Goal: Task Accomplishment & Management: Complete application form

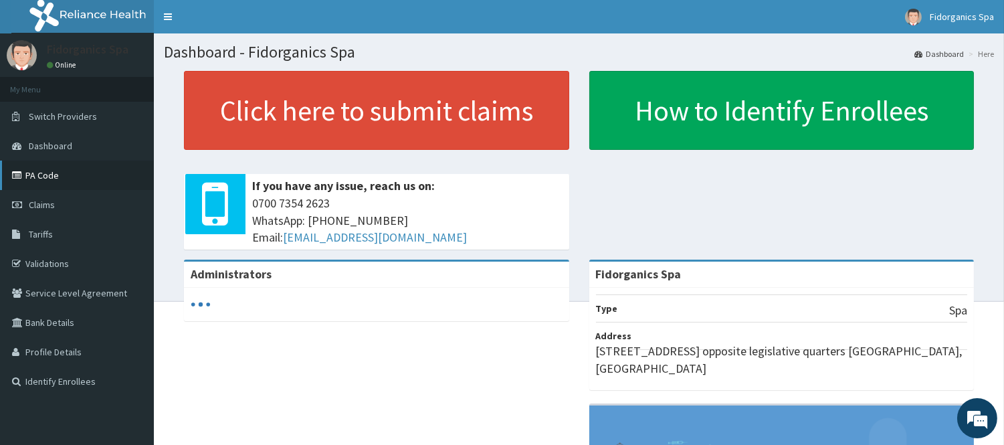
click at [41, 175] on link "PA Code" at bounding box center [77, 175] width 154 height 29
click at [64, 175] on link "PA Code" at bounding box center [77, 175] width 154 height 29
click at [76, 206] on link "Claims" at bounding box center [77, 204] width 154 height 29
click at [68, 147] on span "Dashboard" at bounding box center [50, 146] width 43 height 12
click at [47, 172] on link "PA Code" at bounding box center [77, 175] width 154 height 29
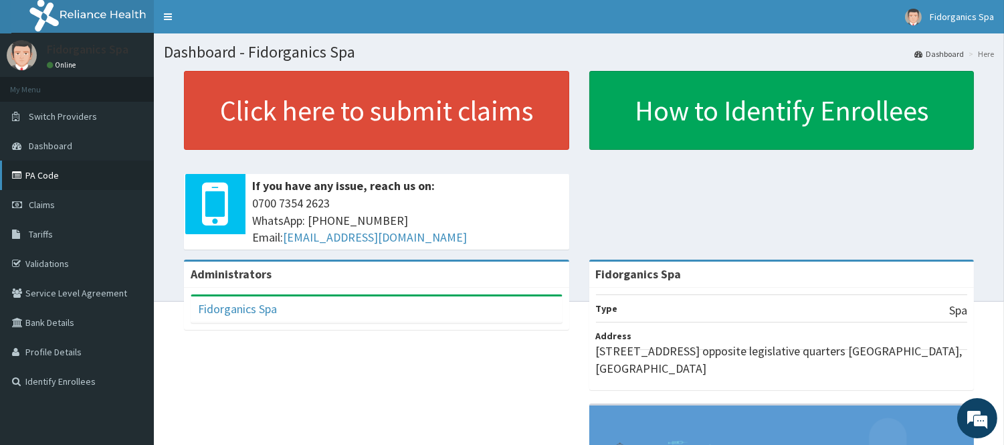
click at [70, 175] on link "PA Code" at bounding box center [77, 175] width 154 height 29
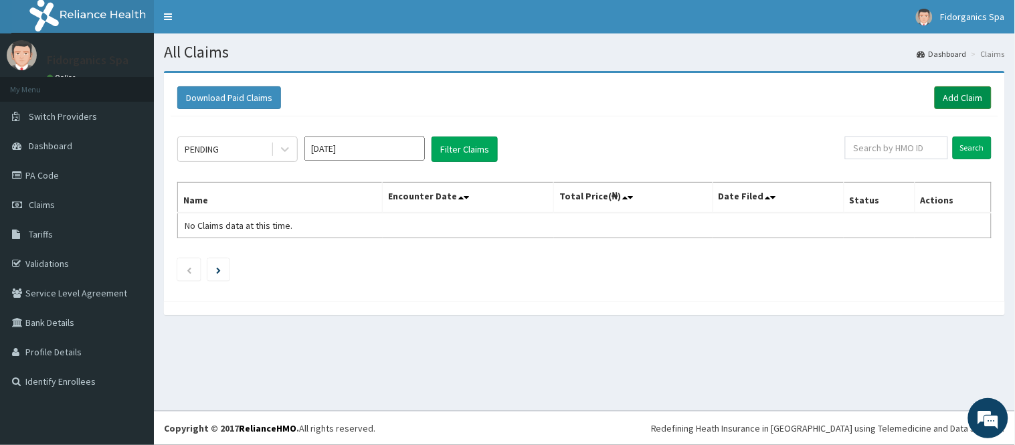
click at [966, 101] on link "Add Claim" at bounding box center [963, 97] width 57 height 23
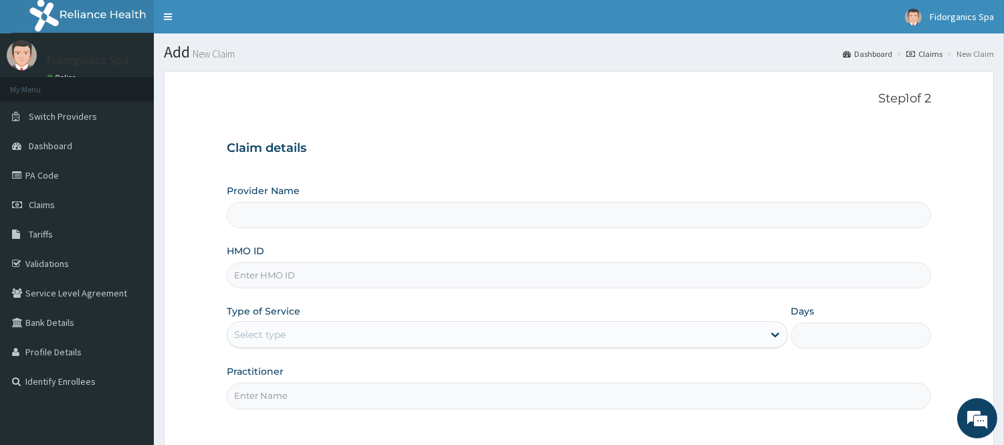
type input "Fidorganics Spa"
type input "1"
click at [318, 221] on input "Fidorganics Spa" at bounding box center [579, 215] width 704 height 26
click at [276, 274] on input "HMO ID" at bounding box center [579, 275] width 704 height 26
type input "PES/10165/A"
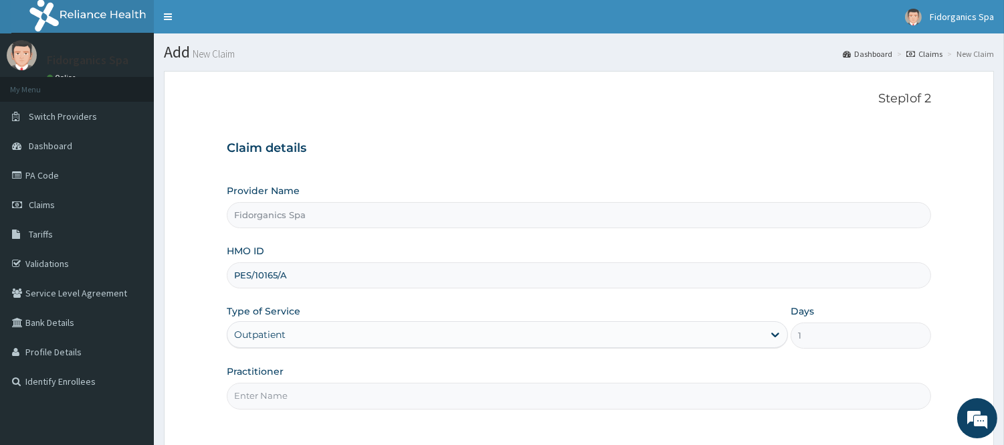
click at [780, 335] on div "Outpatient" at bounding box center [507, 334] width 561 height 27
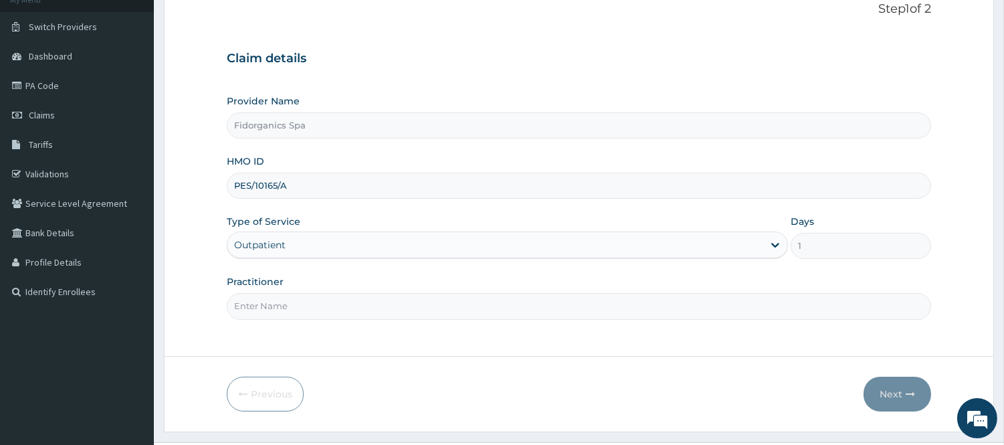
scroll to position [121, 0]
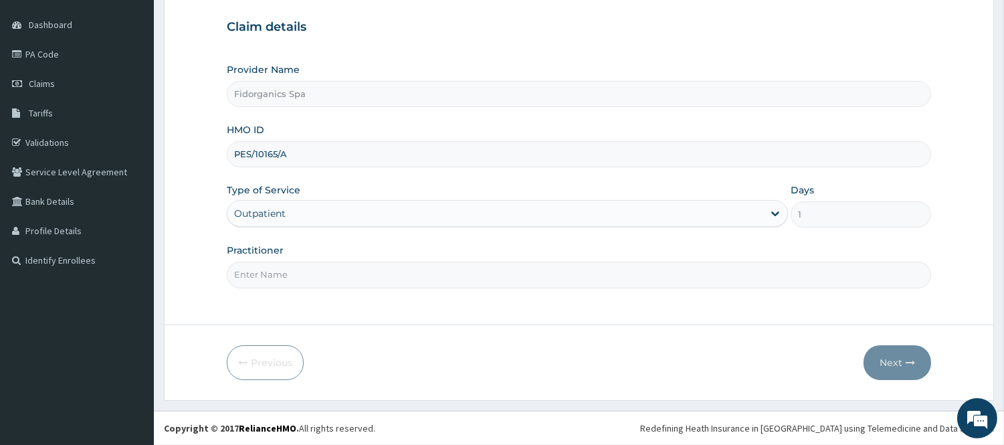
click at [506, 279] on input "Practitioner" at bounding box center [579, 275] width 704 height 26
type input "Amaka"
click at [778, 214] on div "Outpatient" at bounding box center [507, 213] width 561 height 27
click at [893, 360] on button "Next" at bounding box center [898, 362] width 68 height 35
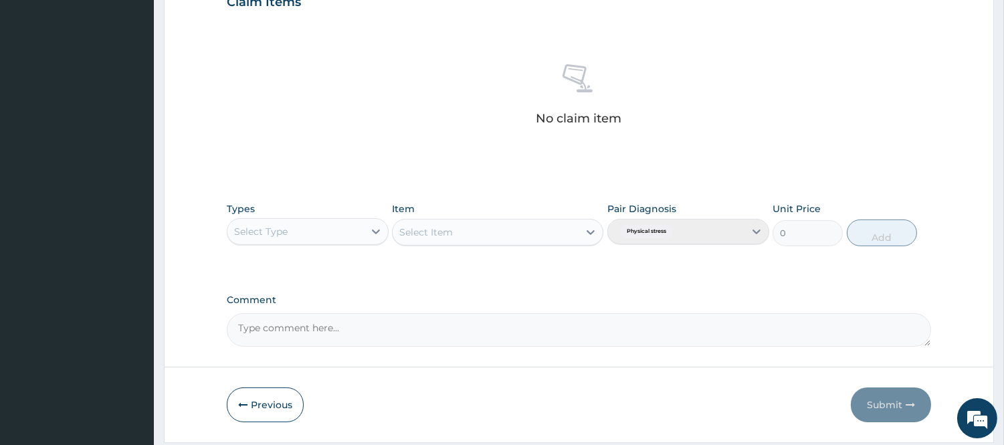
scroll to position [519, 0]
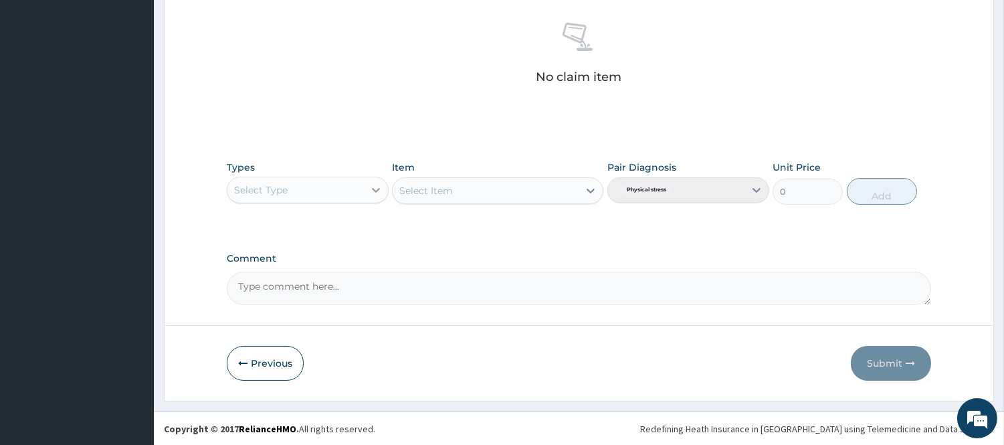
click at [377, 190] on icon at bounding box center [376, 190] width 8 height 5
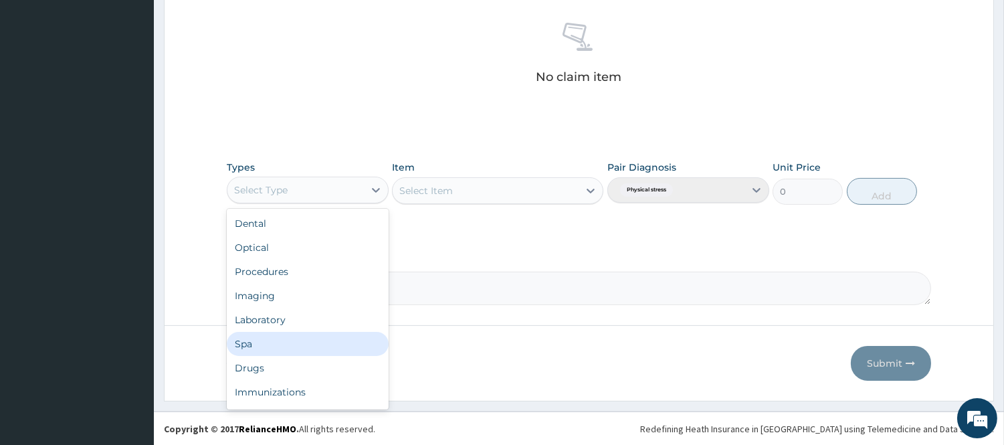
click at [245, 347] on div "Spa" at bounding box center [308, 344] width 162 height 24
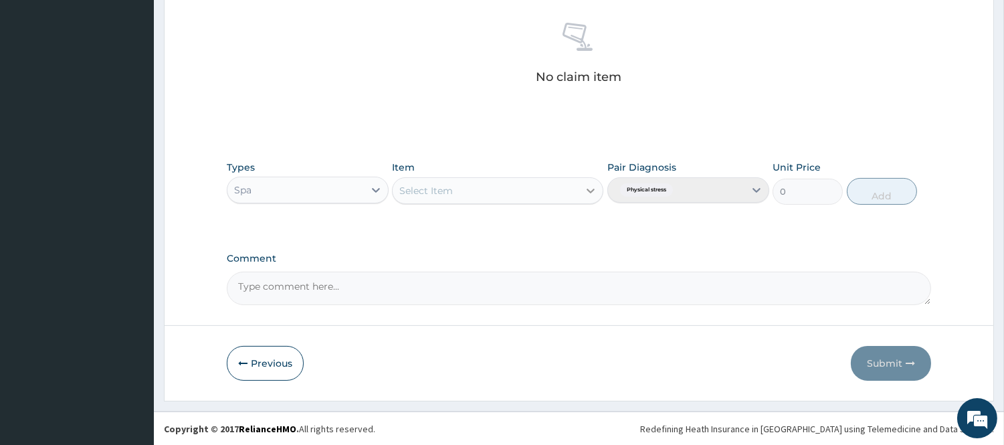
click at [592, 193] on icon at bounding box center [590, 190] width 13 height 13
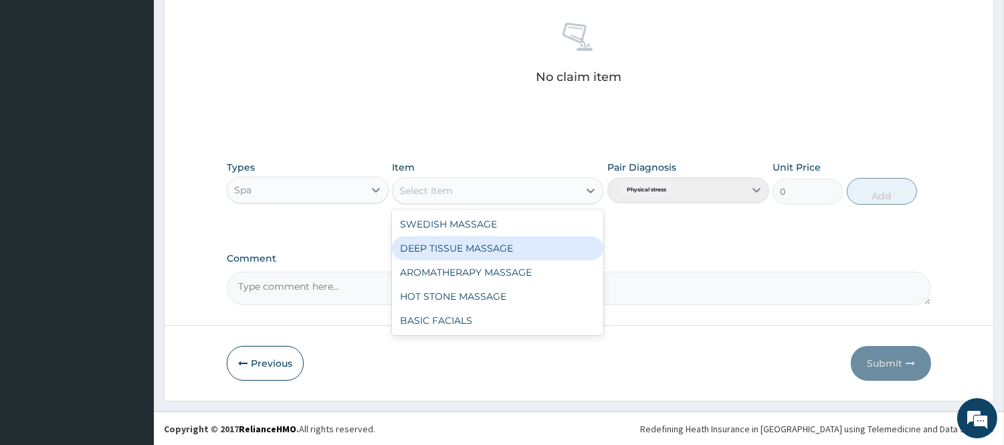
click at [443, 244] on div "DEEP TISSUE MASSAGE" at bounding box center [497, 248] width 211 height 24
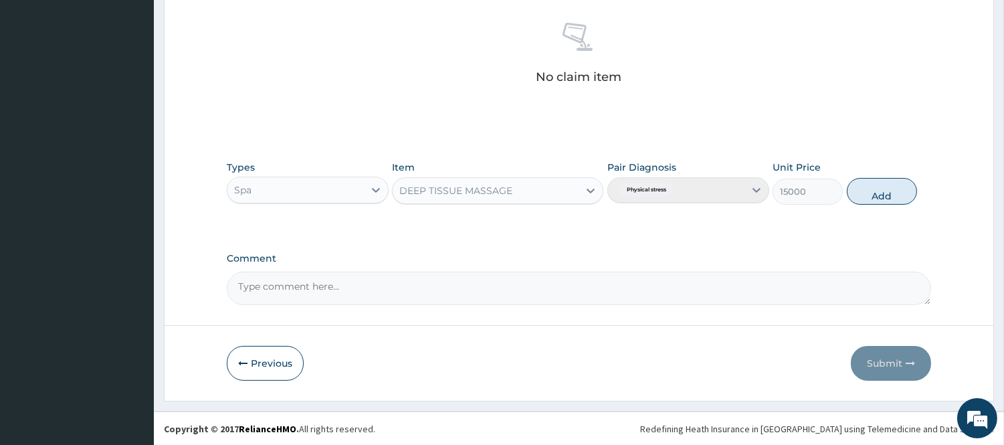
click at [612, 293] on textarea "Comment" at bounding box center [579, 288] width 704 height 33
click at [893, 190] on button "Add" at bounding box center [882, 191] width 70 height 27
type input "0"
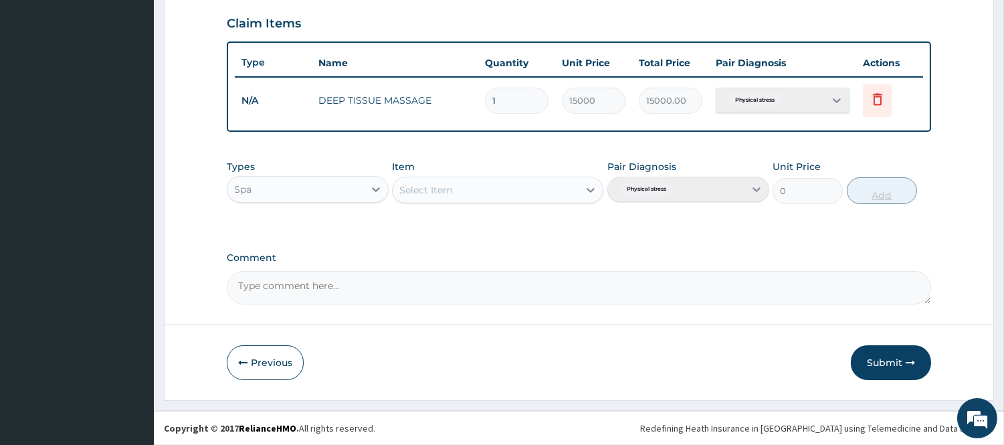
scroll to position [455, 0]
click at [888, 364] on button "Submit" at bounding box center [891, 364] width 80 height 35
click at [888, 358] on button "Submit" at bounding box center [891, 364] width 80 height 35
click at [900, 359] on button "Submit" at bounding box center [891, 364] width 80 height 35
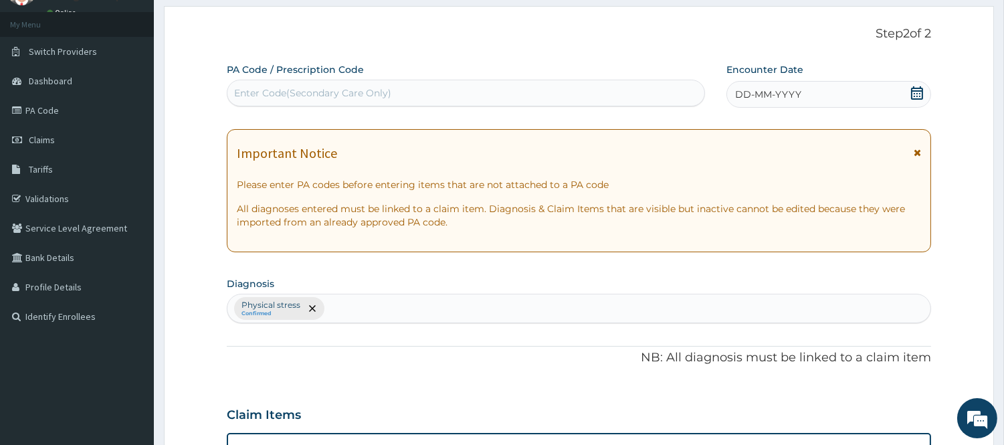
click at [290, 87] on div "Enter Code(Secondary Care Only)" at bounding box center [312, 92] width 157 height 13
paste input "PA/D58E5D"
type input "PA/D58E5D"
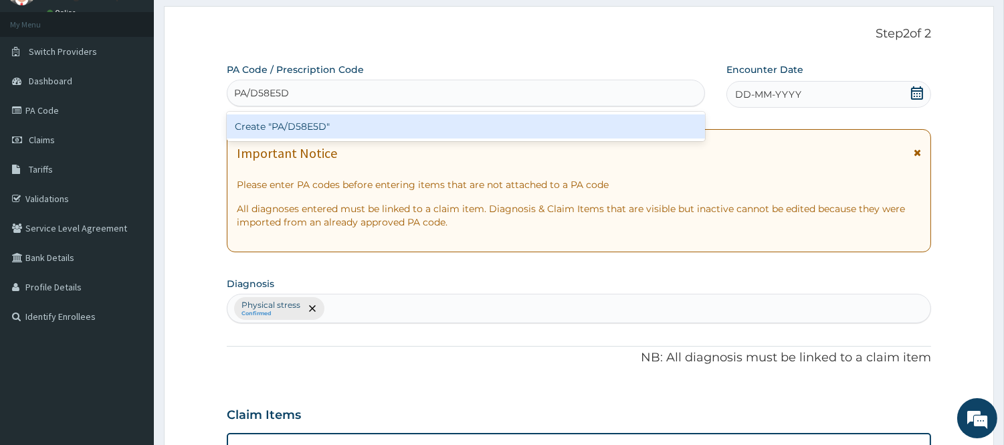
click at [290, 87] on div "PA/D58E5D PA/D58E5D" at bounding box center [465, 92] width 477 height 21
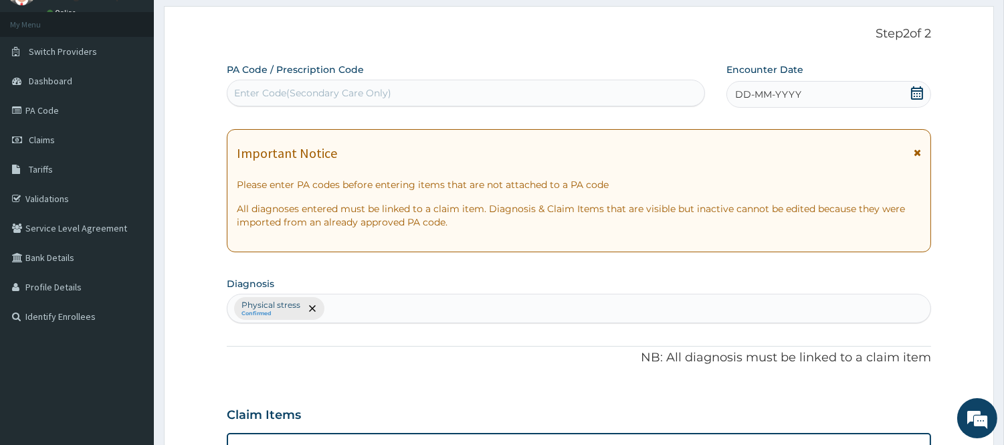
paste input "PA/D58E5D"
type input "PA/D58E5D"
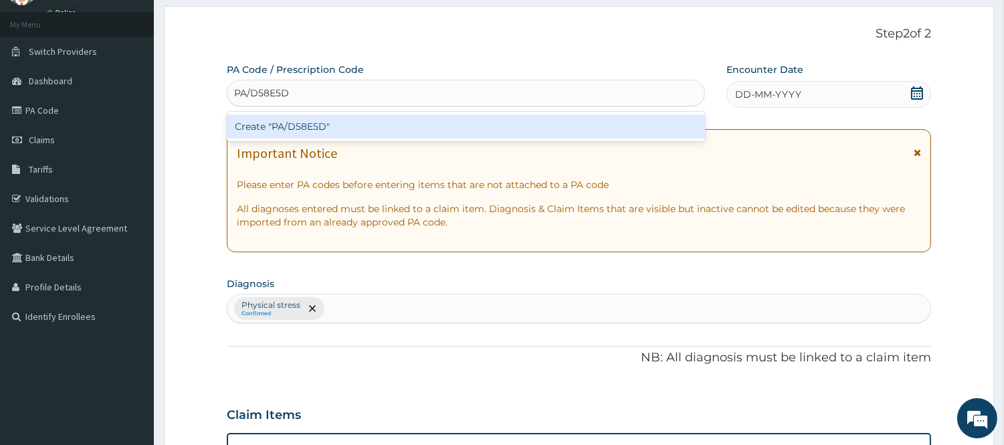
click at [284, 127] on div "Create "PA/D58E5D"" at bounding box center [466, 126] width 478 height 24
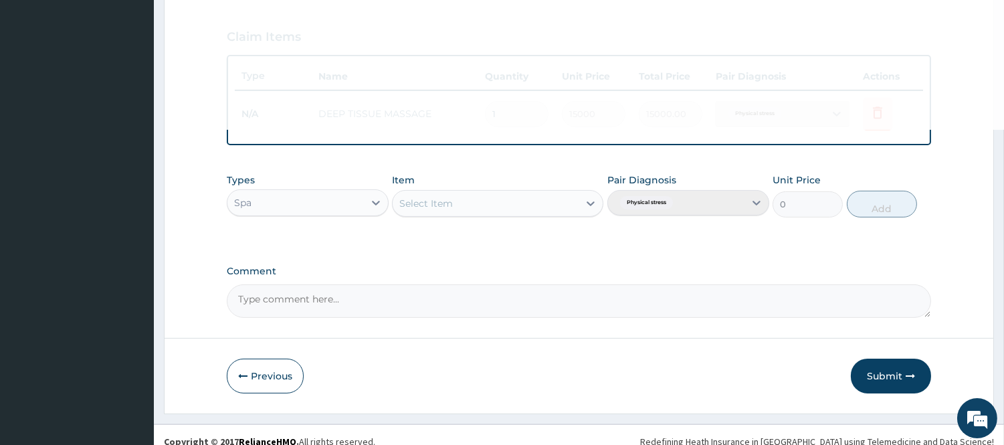
scroll to position [452, 0]
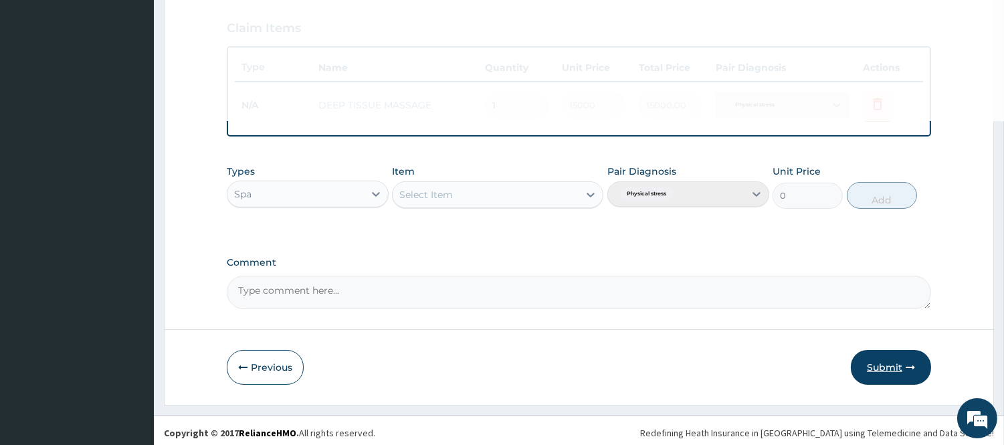
click at [886, 364] on button "Submit" at bounding box center [891, 367] width 80 height 35
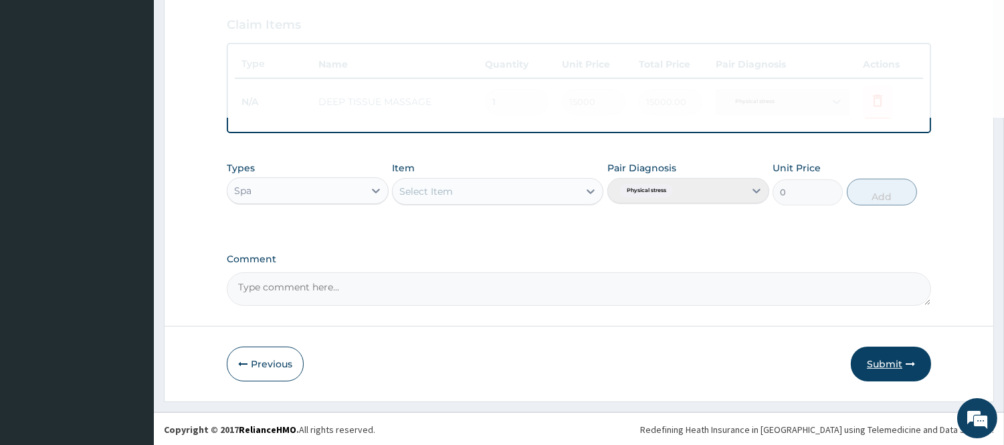
click at [891, 363] on button "Submit" at bounding box center [891, 364] width 80 height 35
click at [902, 358] on button "Submit" at bounding box center [891, 364] width 80 height 35
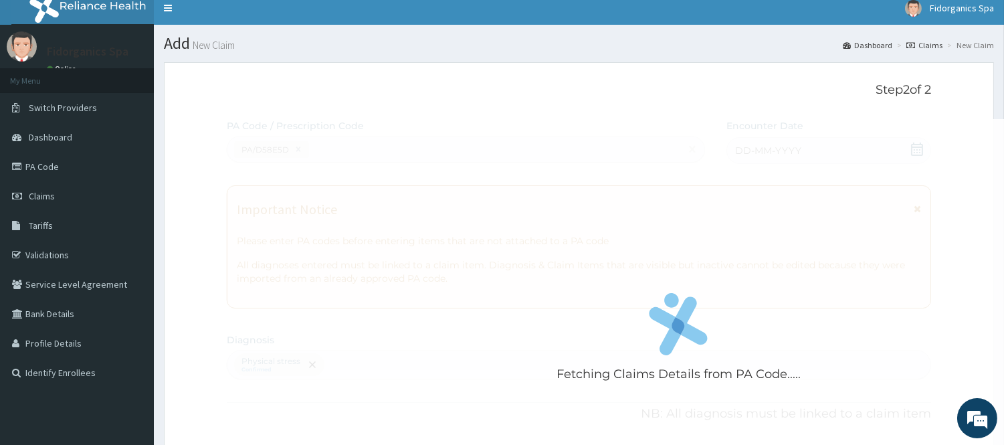
scroll to position [0, 0]
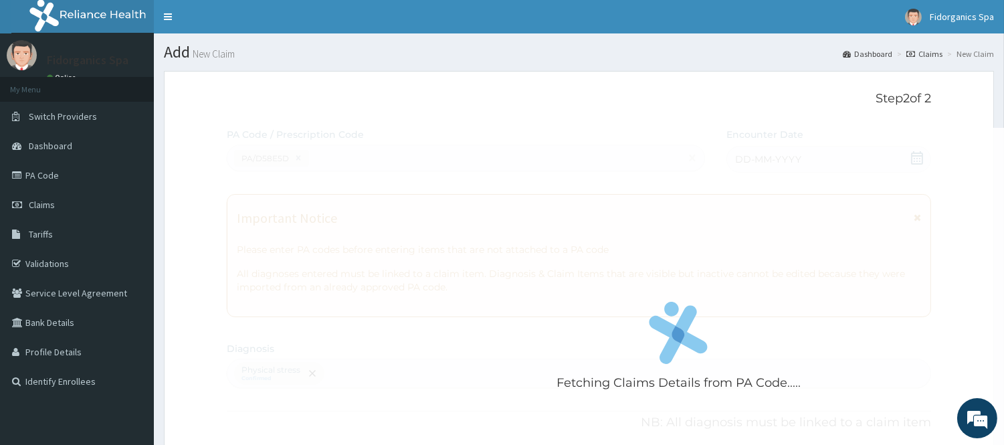
click at [627, 250] on div "Fetching Claims Details from PA Code....." at bounding box center [679, 350] width 904 height 445
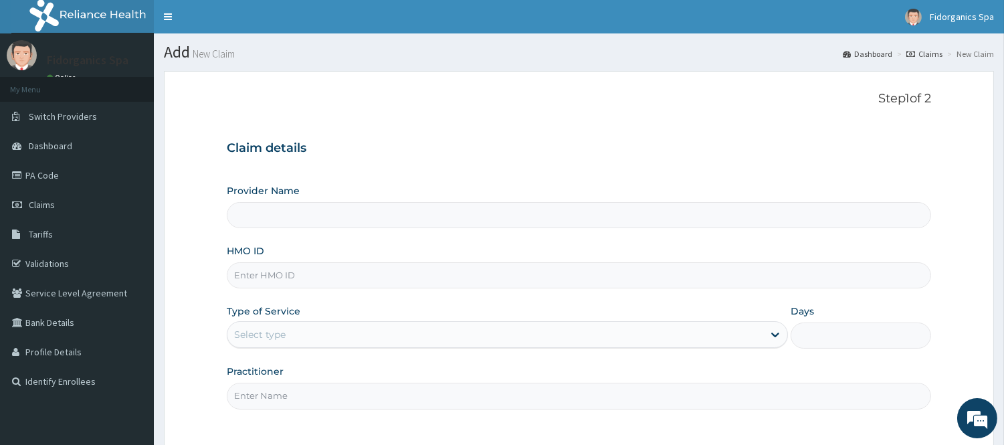
scroll to position [121, 0]
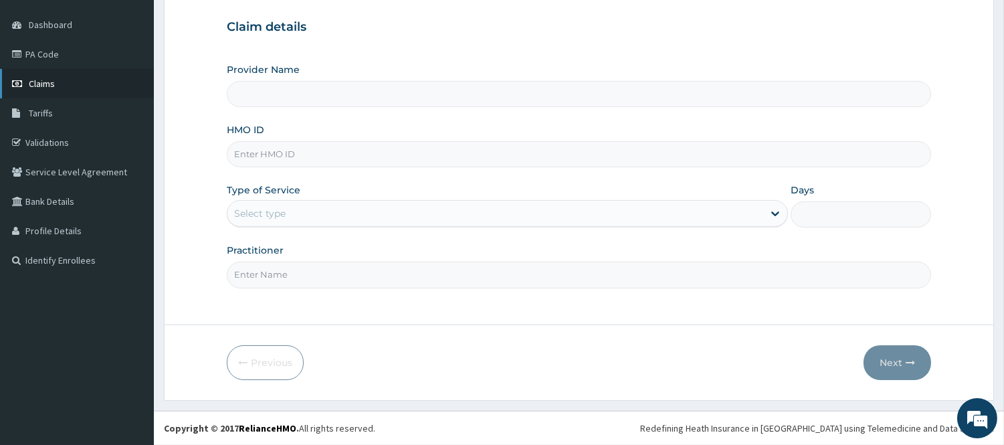
click at [41, 80] on span "Claims" at bounding box center [42, 84] width 26 height 12
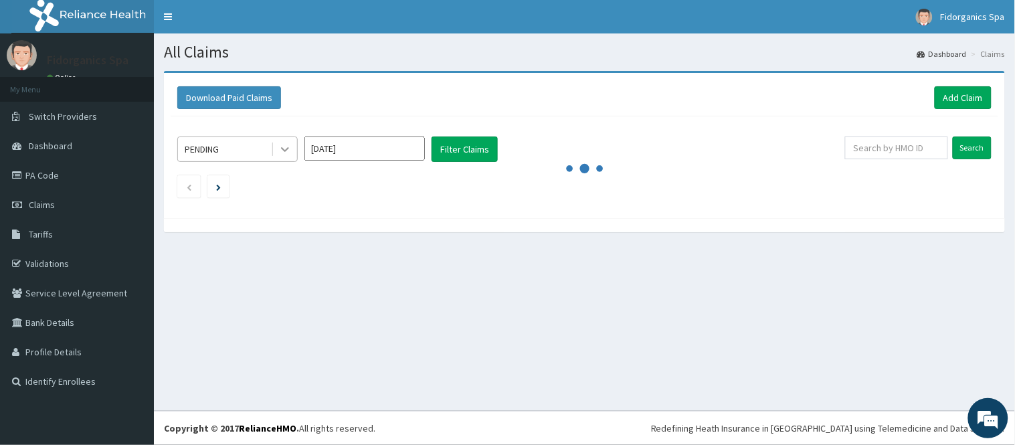
click at [284, 157] on div at bounding box center [285, 149] width 24 height 24
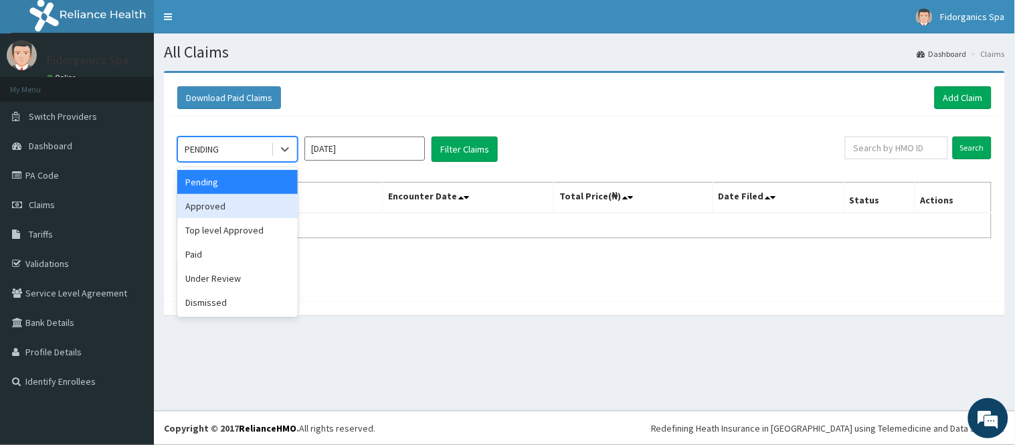
click at [223, 207] on div "Approved" at bounding box center [237, 206] width 120 height 24
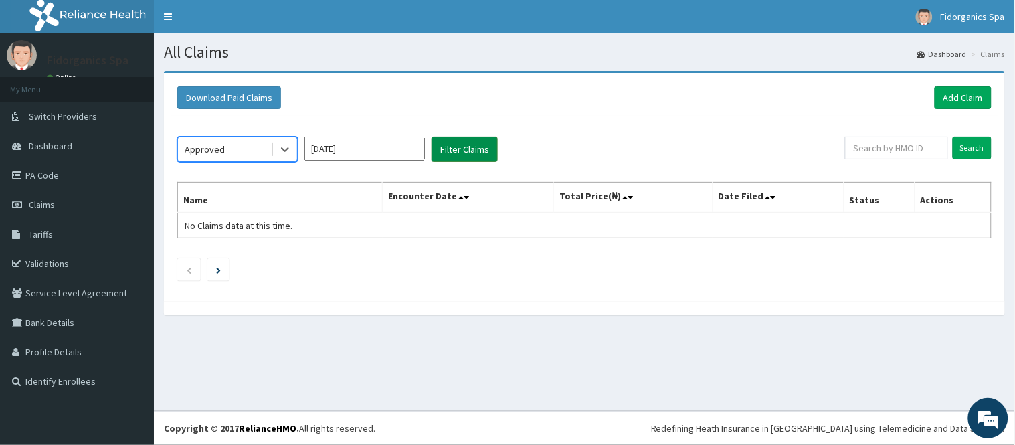
click at [466, 145] on button "Filter Claims" at bounding box center [464, 148] width 66 height 25
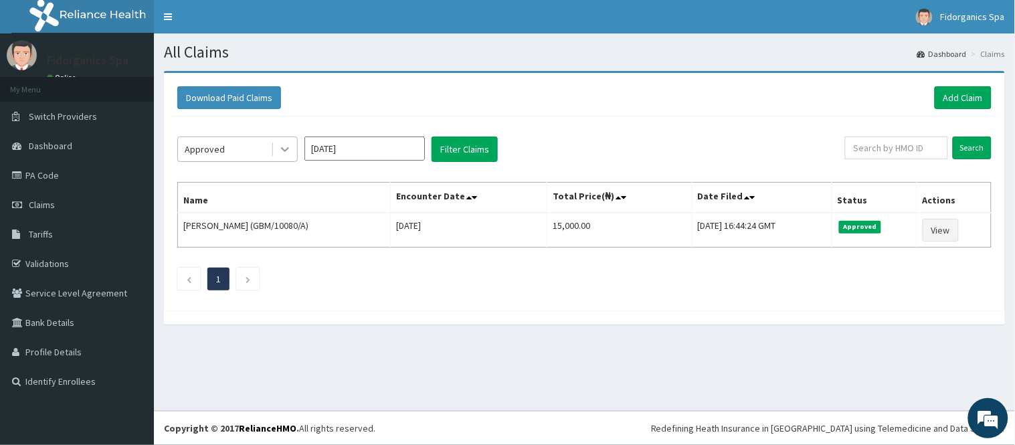
click at [282, 147] on icon at bounding box center [284, 148] width 13 height 13
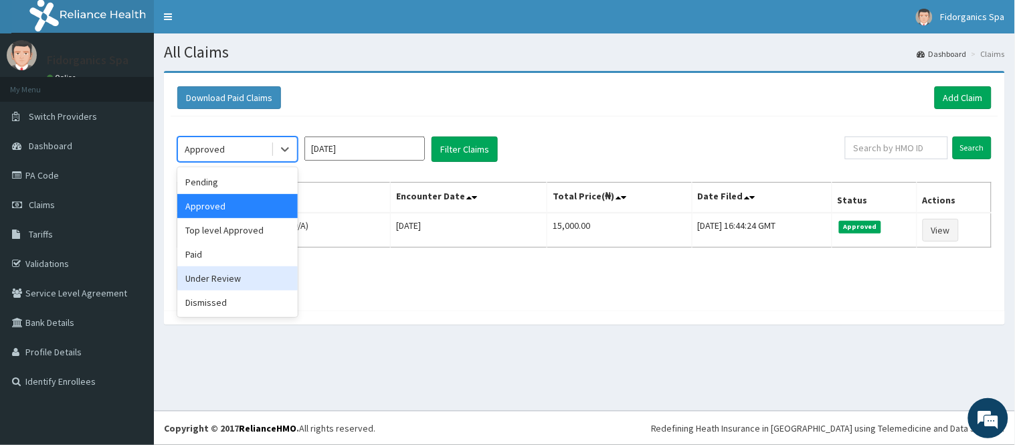
click at [214, 274] on div "Under Review" at bounding box center [237, 278] width 120 height 24
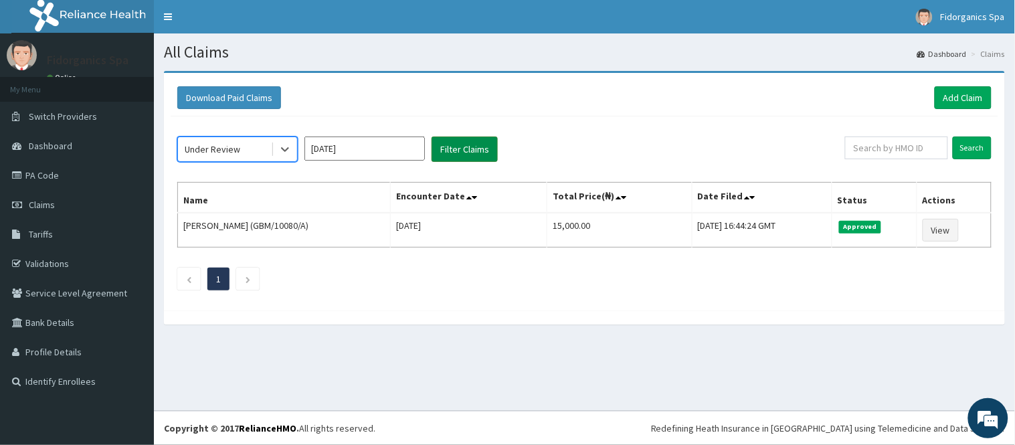
click at [452, 151] on button "Filter Claims" at bounding box center [464, 148] width 66 height 25
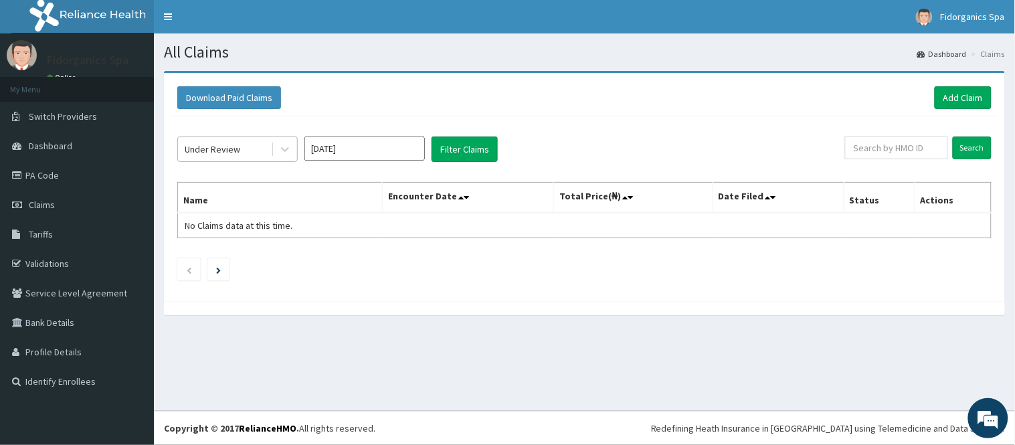
click at [257, 148] on div "Under Review" at bounding box center [224, 148] width 93 height 21
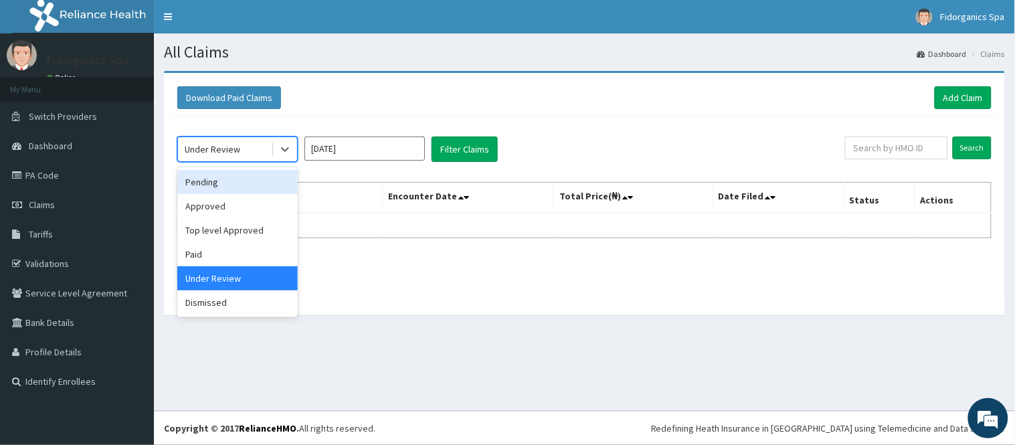
click at [204, 185] on div "Pending" at bounding box center [237, 182] width 120 height 24
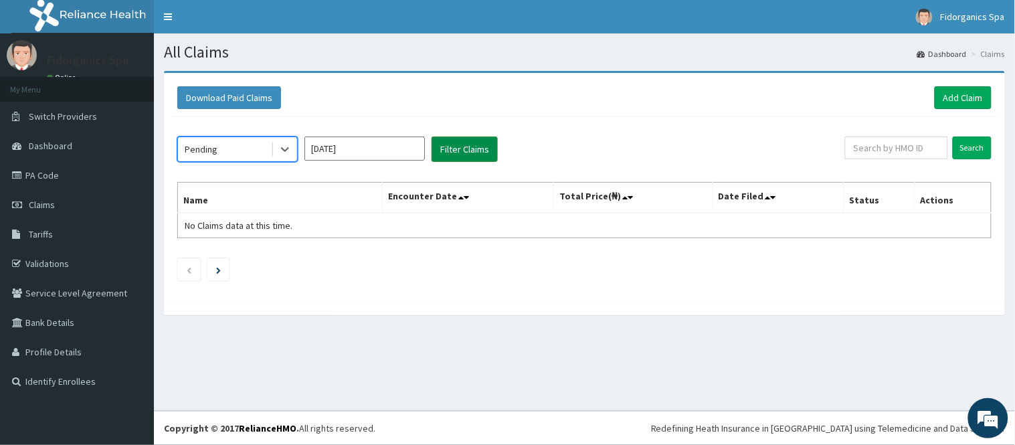
click at [456, 149] on button "Filter Claims" at bounding box center [464, 148] width 66 height 25
click at [43, 181] on link "PA Code" at bounding box center [77, 175] width 154 height 29
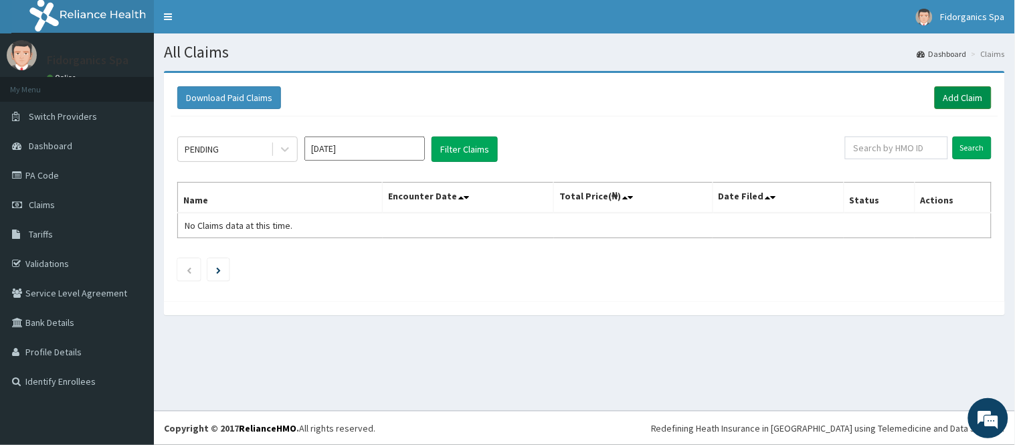
click at [968, 98] on link "Add Claim" at bounding box center [963, 97] width 57 height 23
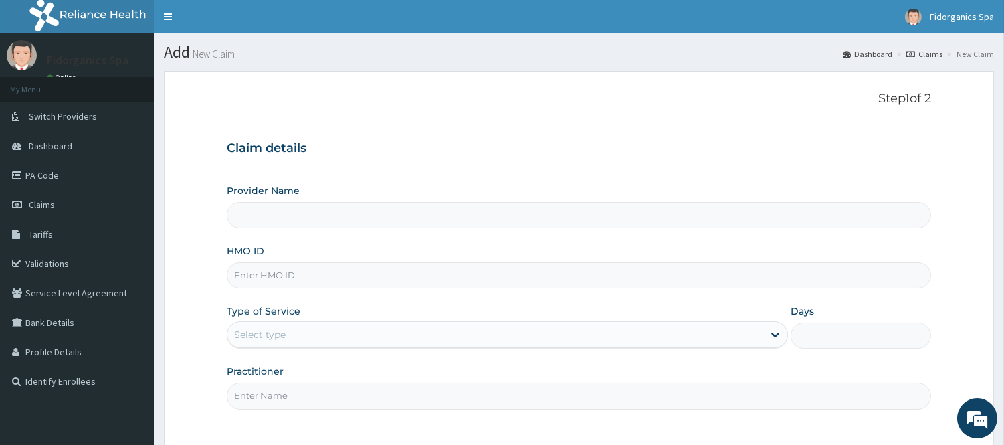
type input "Fidorganics Spa"
type input "1"
click at [330, 275] on input "HMO ID" at bounding box center [579, 275] width 704 height 26
type input "p"
type input "PES/10165/A"
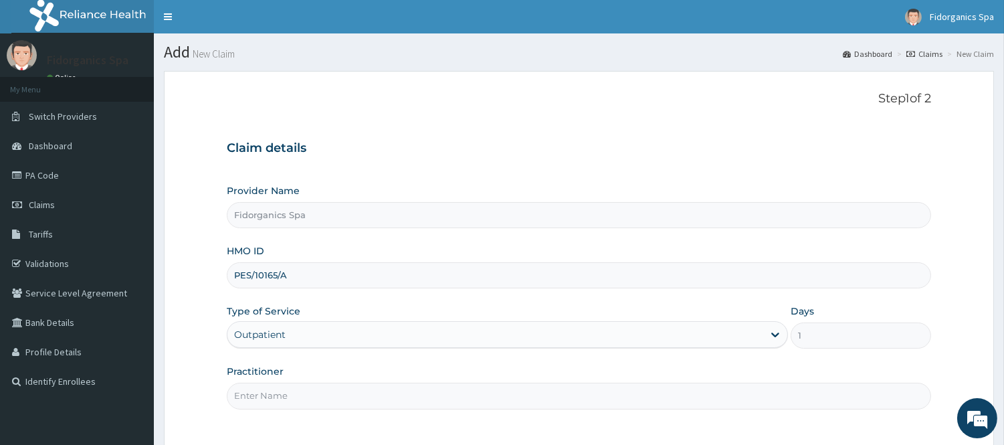
click at [789, 397] on input "Practitioner" at bounding box center [579, 396] width 704 height 26
type input "Amaka"
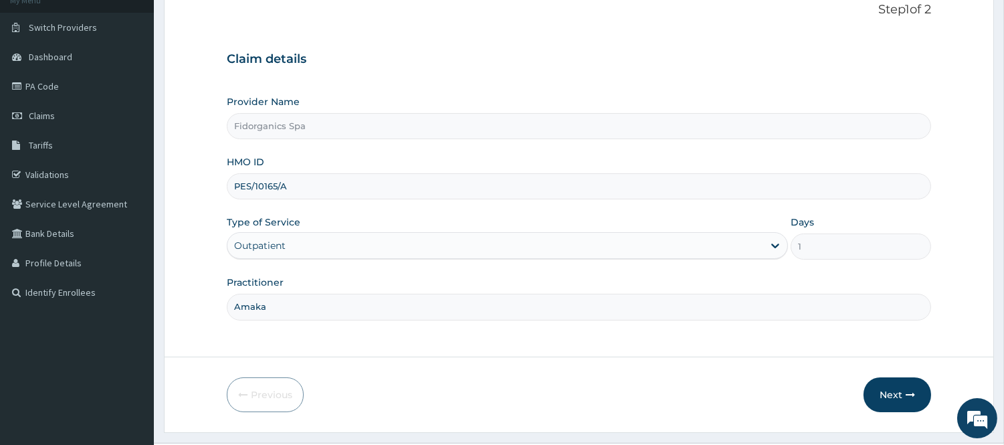
scroll to position [118, 0]
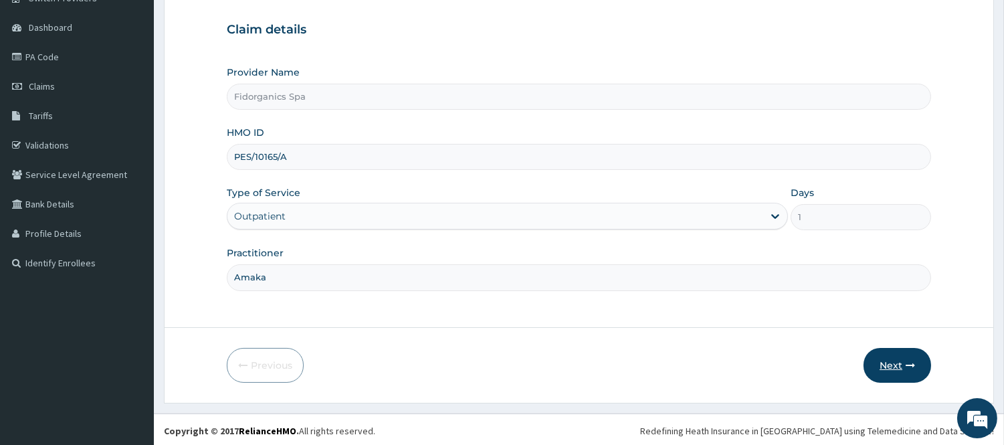
click at [892, 364] on button "Next" at bounding box center [898, 365] width 68 height 35
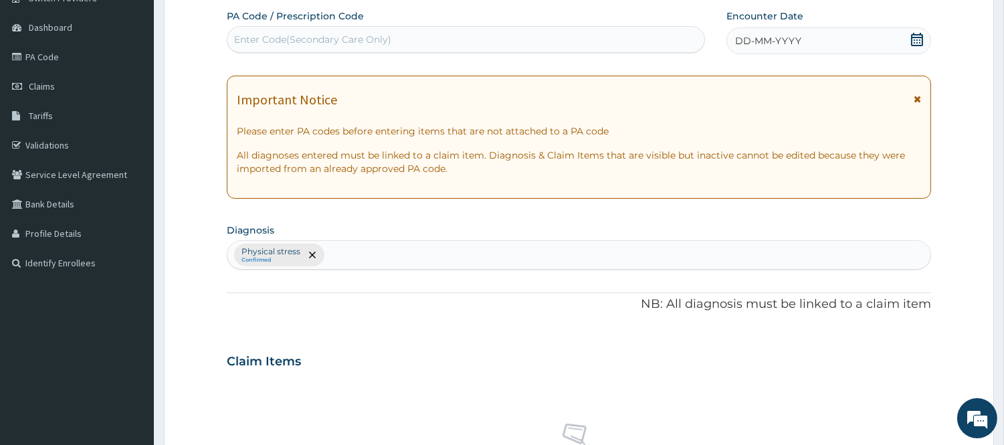
click at [405, 258] on div "Physical stress Confirmed" at bounding box center [579, 254] width 704 height 29
click at [346, 34] on div "Enter Code(Secondary Care Only)" at bounding box center [312, 39] width 157 height 13
paste input "PA/D58E5D"
type input "PA/D58E5D"
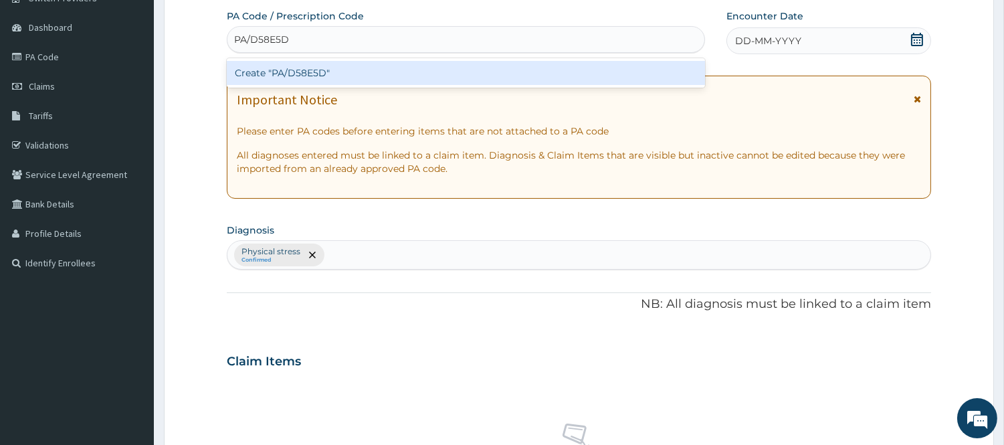
click at [301, 78] on div "Create "PA/D58E5D"" at bounding box center [466, 73] width 478 height 24
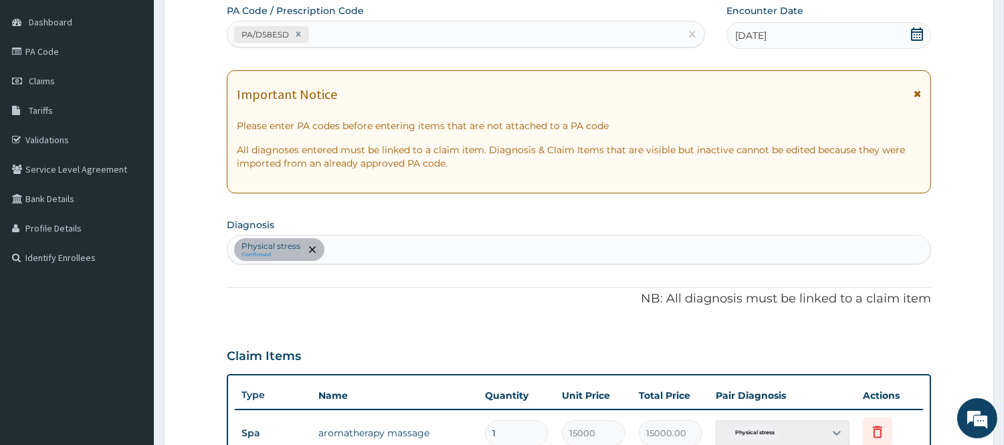
scroll to position [455, 0]
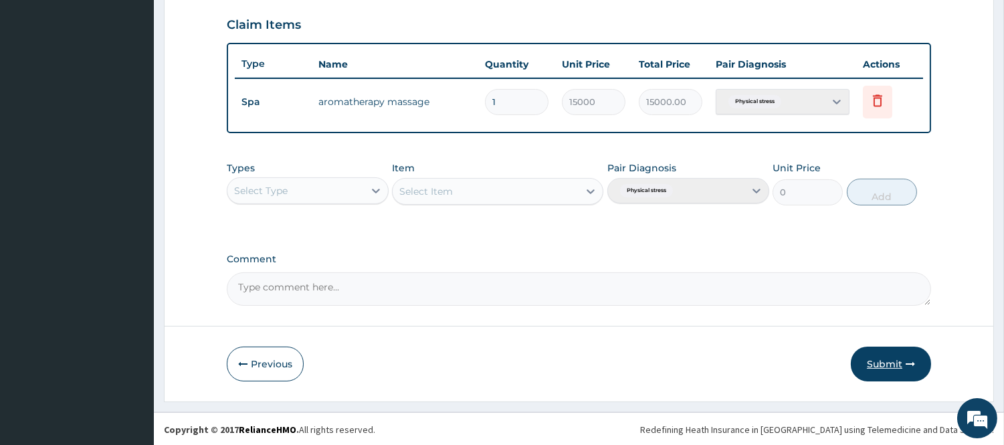
click at [904, 367] on button "Submit" at bounding box center [891, 364] width 80 height 35
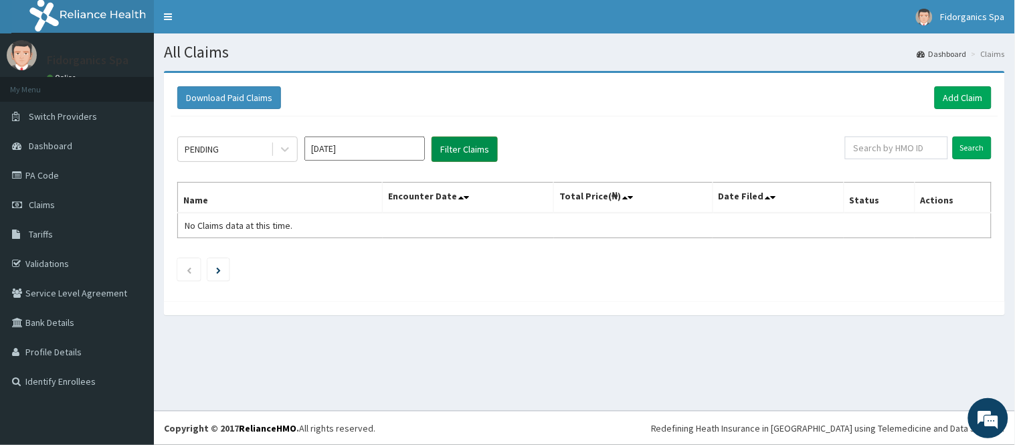
click at [458, 148] on button "Filter Claims" at bounding box center [464, 148] width 66 height 25
click at [201, 152] on div "PENDING" at bounding box center [202, 148] width 34 height 13
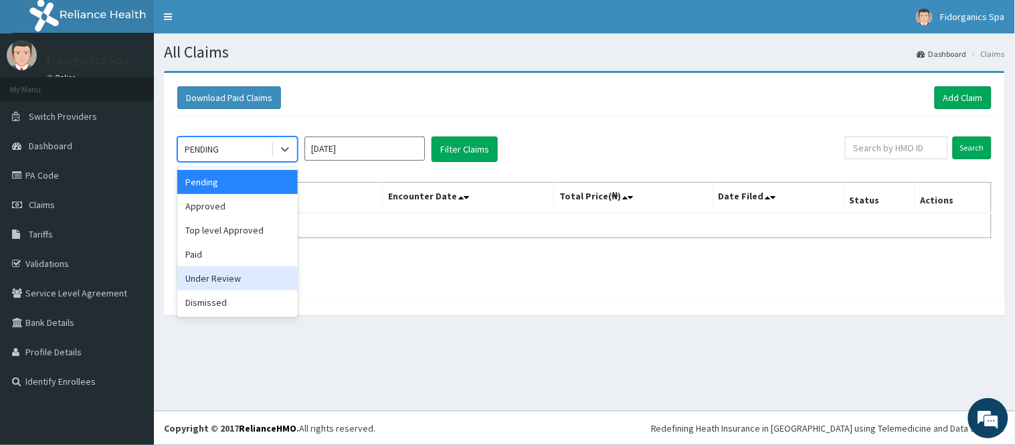
click at [223, 277] on div "Under Review" at bounding box center [237, 278] width 120 height 24
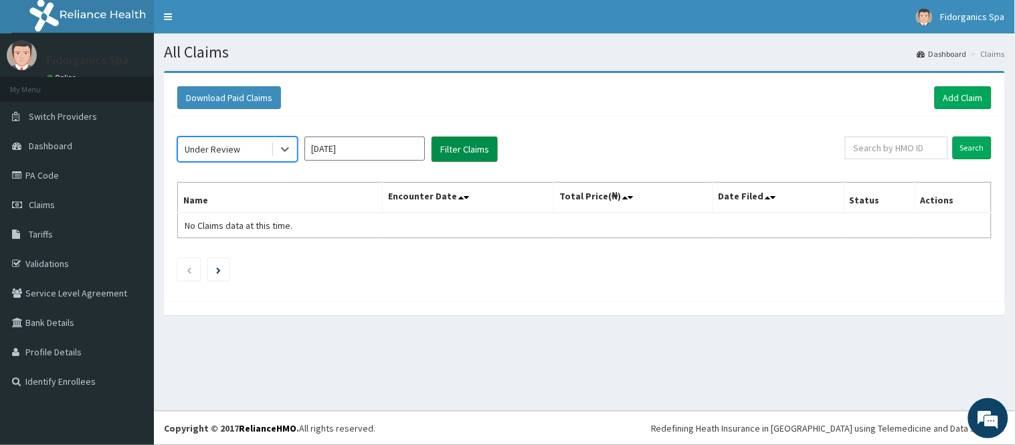
click at [472, 157] on button "Filter Claims" at bounding box center [464, 148] width 66 height 25
